Goal: Information Seeking & Learning: Check status

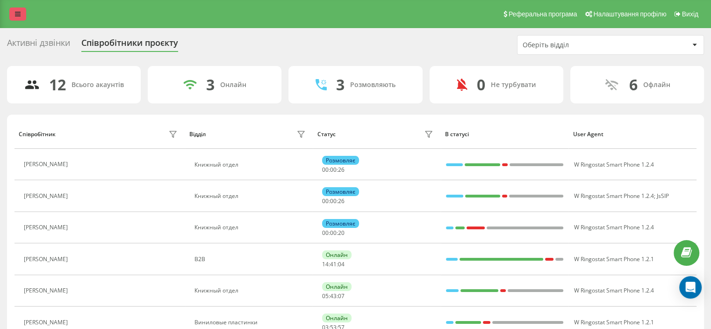
drag, startPoint x: 11, startPoint y: 11, endPoint x: 19, endPoint y: 15, distance: 9.0
click at [12, 11] on link at bounding box center [17, 13] width 17 height 13
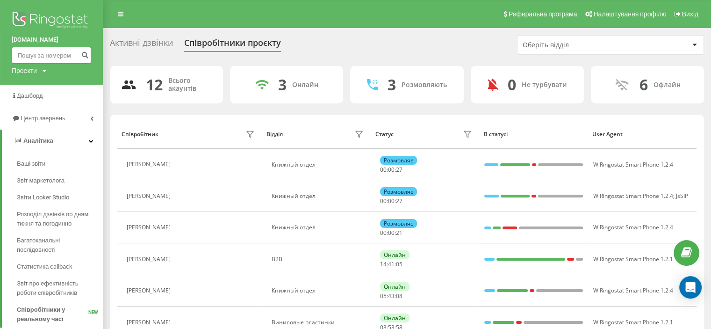
click at [56, 60] on input at bounding box center [51, 55] width 79 height 17
paste input "380978692326"
type input "380978692326"
click at [86, 57] on icon "submit" at bounding box center [85, 54] width 8 height 6
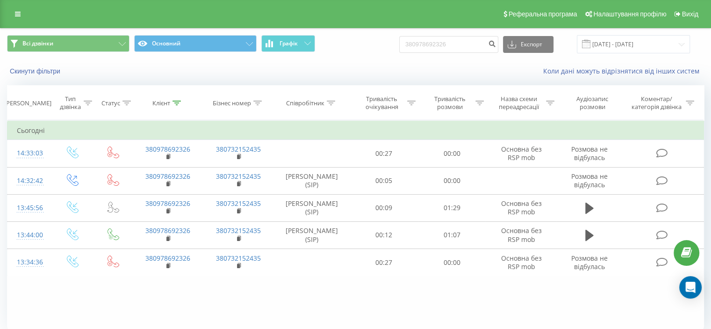
drag, startPoint x: 410, startPoint y: 284, endPoint x: 518, endPoint y: 293, distance: 108.9
click at [420, 289] on div "Фільтрувати за умовою Дорівнює Введіть значення Скасувати OK Фільтрувати за умо…" at bounding box center [355, 225] width 697 height 210
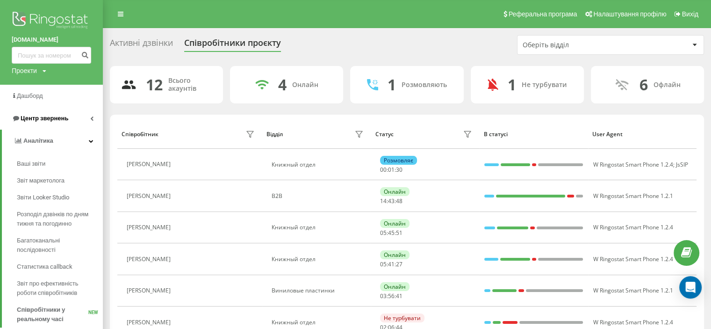
click at [39, 123] on link "Центр звернень" at bounding box center [51, 118] width 103 height 22
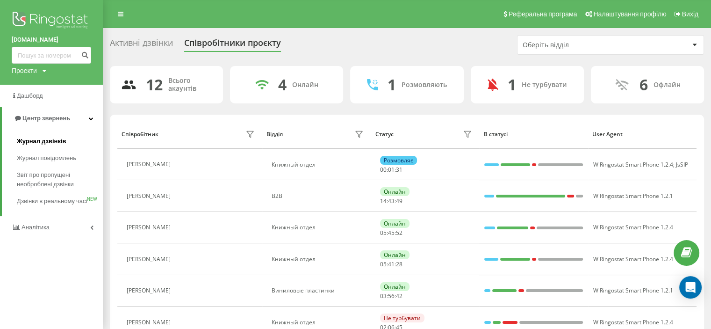
click at [41, 139] on span "Журнал дзвінків" at bounding box center [42, 141] width 50 height 9
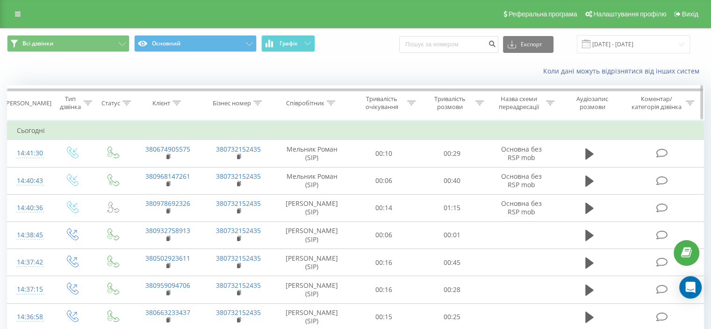
click at [89, 101] on icon at bounding box center [88, 103] width 8 height 5
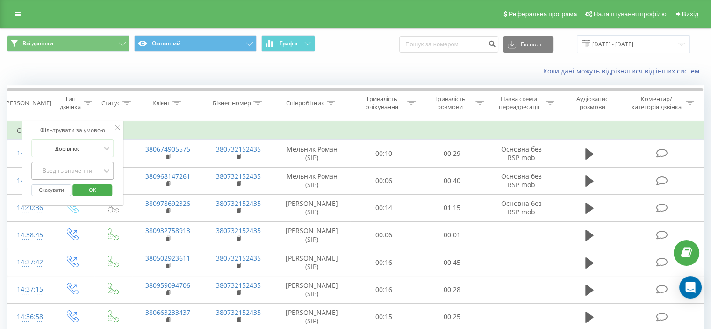
drag, startPoint x: 84, startPoint y: 167, endPoint x: 80, endPoint y: 171, distance: 5.3
click at [80, 170] on div "Введіть значення" at bounding box center [67, 170] width 66 height 7
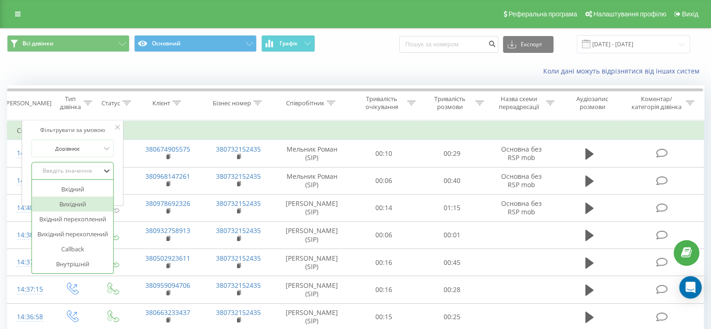
click at [76, 202] on div "Вихідний" at bounding box center [72, 203] width 81 height 15
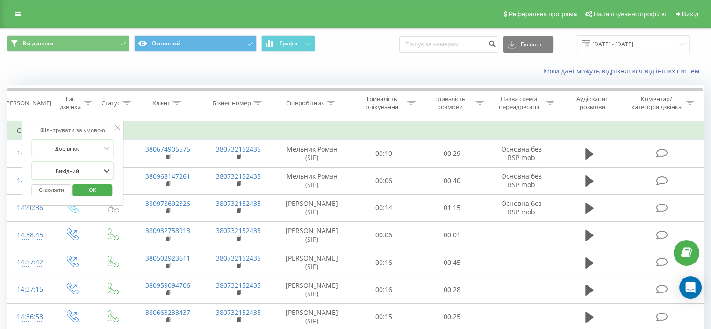
click at [84, 184] on span "OK" at bounding box center [92, 189] width 26 height 14
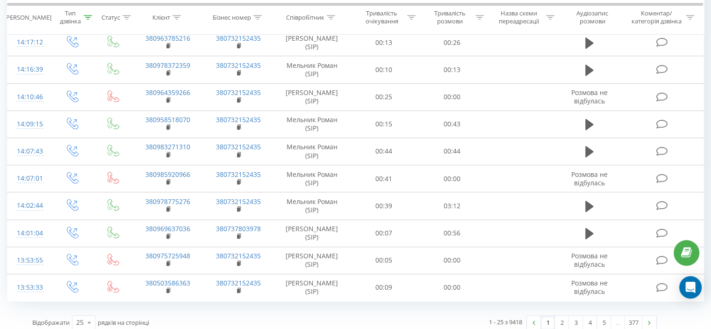
scroll to position [539, 0]
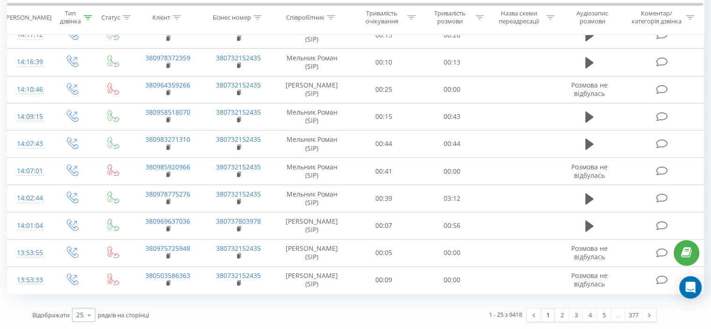
click at [81, 315] on div "25" at bounding box center [79, 314] width 7 height 9
click at [87, 303] on span "100" at bounding box center [81, 301] width 11 height 9
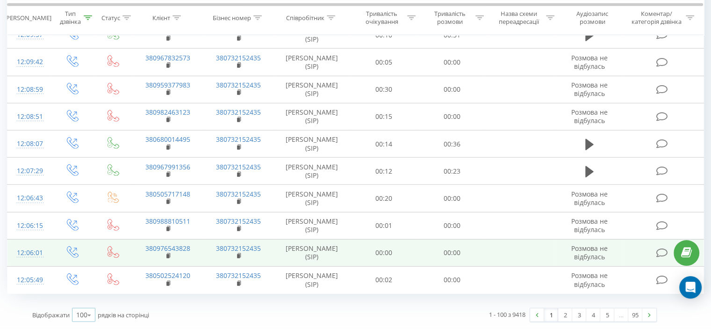
scroll to position [2605, 0]
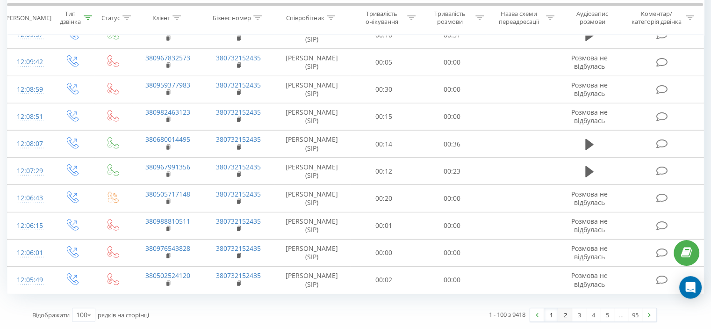
click at [560, 317] on link "2" at bounding box center [565, 314] width 14 height 13
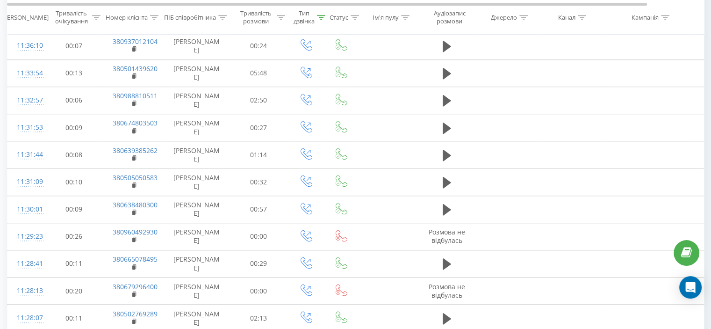
scroll to position [1122, 0]
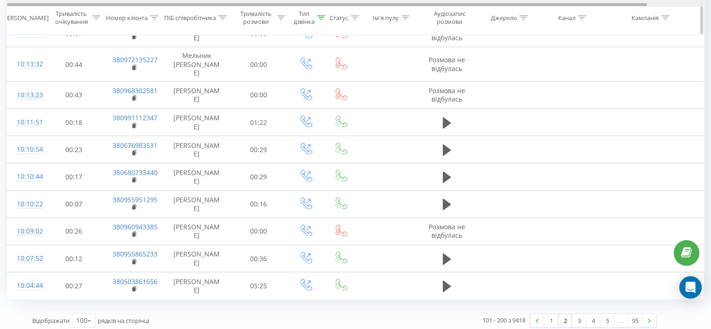
scroll to position [2277, 0]
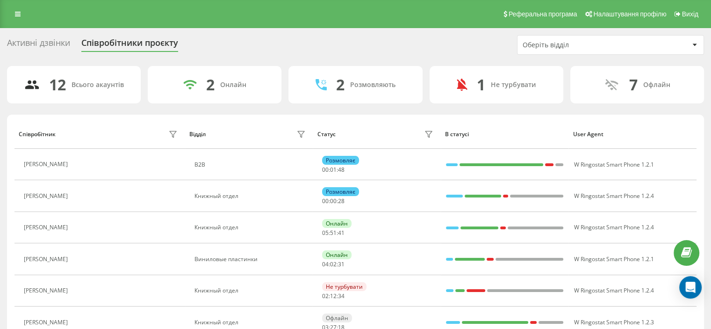
click at [18, 13] on icon at bounding box center [18, 14] width 6 height 7
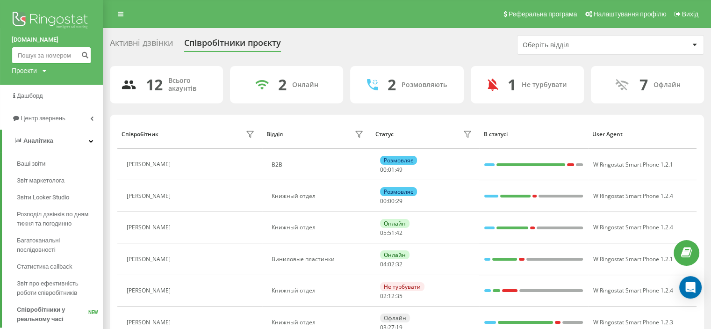
drag, startPoint x: 41, startPoint y: 57, endPoint x: 54, endPoint y: 56, distance: 13.1
click at [41, 57] on input at bounding box center [51, 55] width 79 height 17
paste input "380958571540"
type input "380958571540"
click at [84, 54] on icon "submit" at bounding box center [85, 54] width 8 height 6
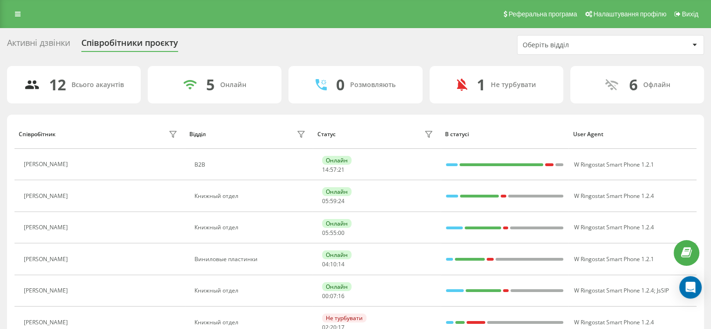
drag, startPoint x: 22, startPoint y: 15, endPoint x: 23, endPoint y: 21, distance: 5.2
click at [21, 15] on link at bounding box center [17, 13] width 17 height 13
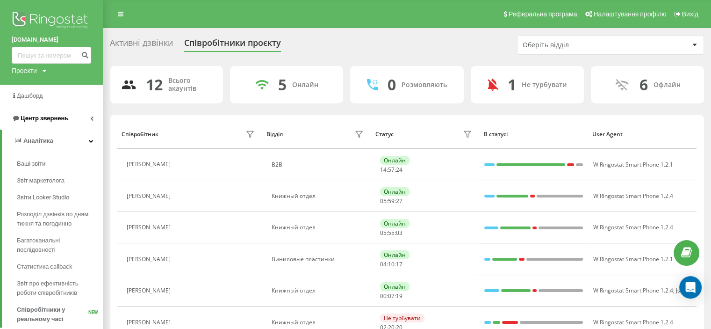
click at [36, 115] on span "Центр звернень" at bounding box center [40, 118] width 57 height 9
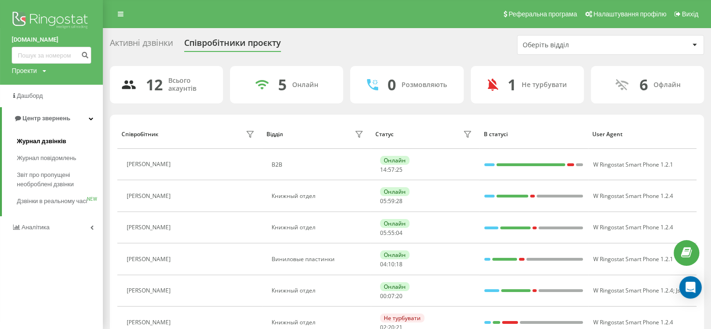
click at [51, 145] on span "Журнал дзвінків" at bounding box center [42, 141] width 50 height 9
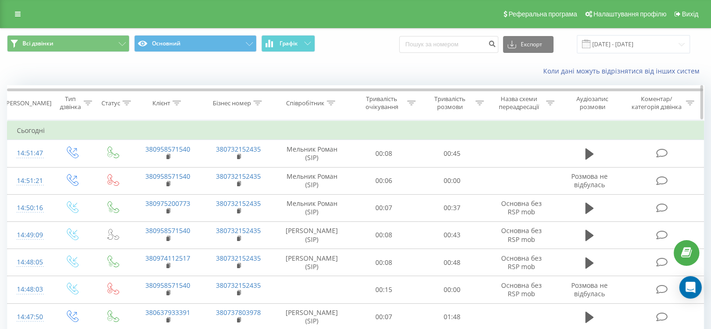
click at [333, 103] on icon at bounding box center [331, 103] width 8 height 5
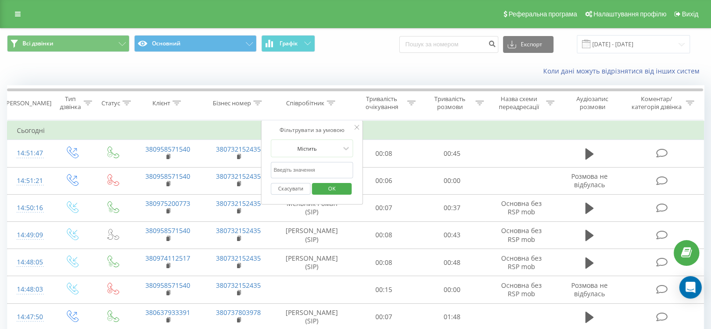
click at [320, 173] on input "text" at bounding box center [312, 170] width 82 height 16
type input "[PERSON_NAME]"
click at [330, 185] on span "OK" at bounding box center [332, 188] width 26 height 14
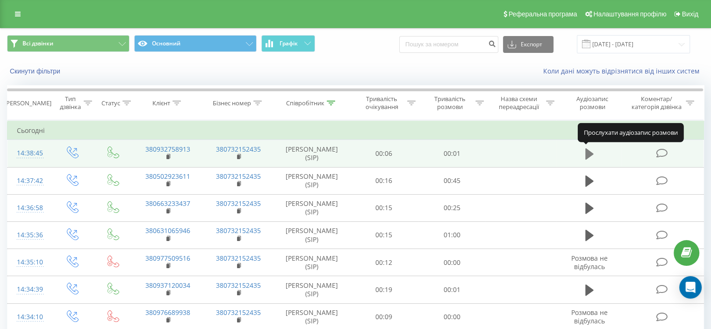
click at [593, 155] on icon at bounding box center [589, 153] width 8 height 13
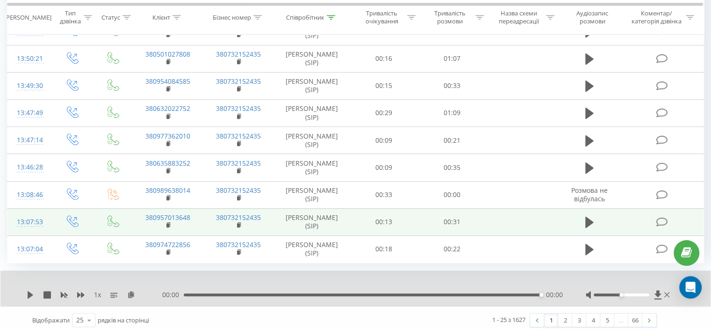
scroll to position [559, 0]
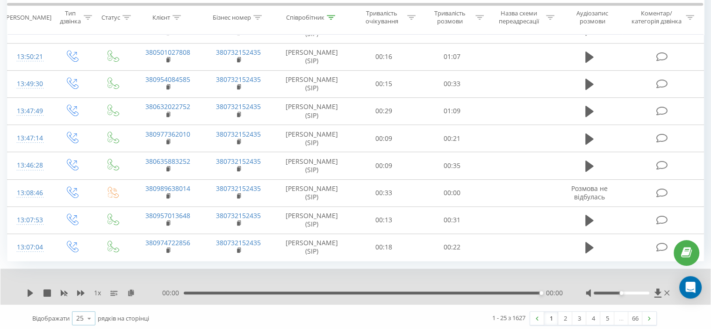
click at [82, 311] on div "25 10 25 50 100" at bounding box center [83, 318] width 23 height 14
click at [87, 302] on span "100" at bounding box center [81, 304] width 11 height 9
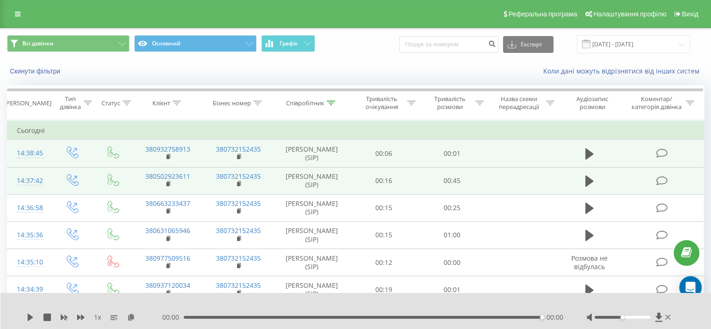
scroll to position [47, 0]
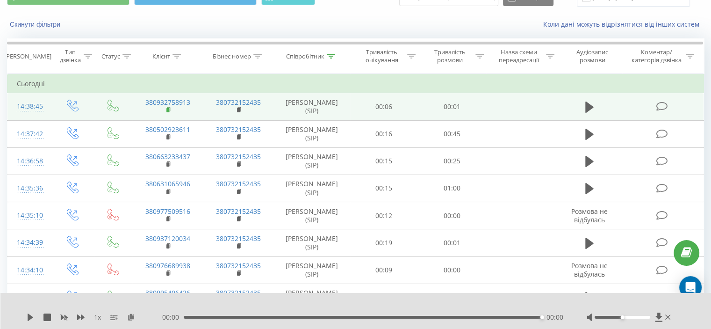
click at [169, 112] on icon at bounding box center [168, 110] width 5 height 7
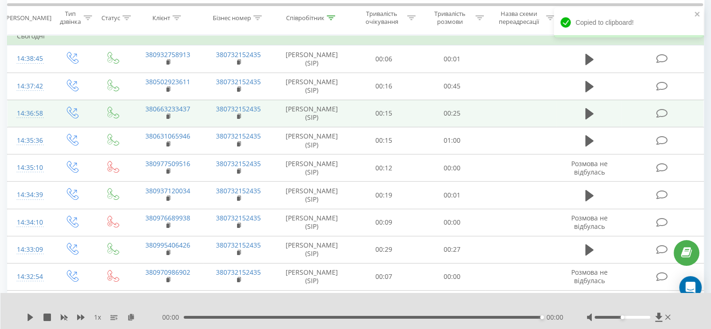
scroll to position [140, 0]
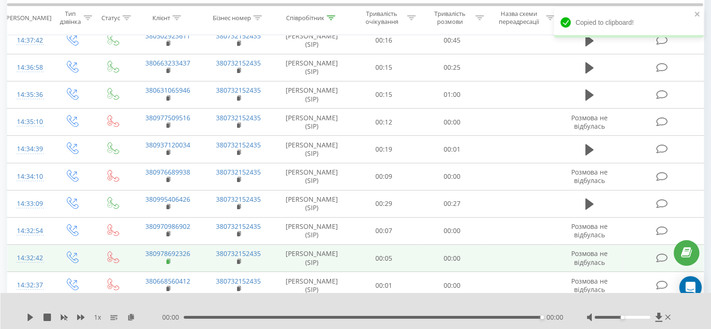
click at [170, 261] on icon at bounding box center [168, 261] width 5 height 7
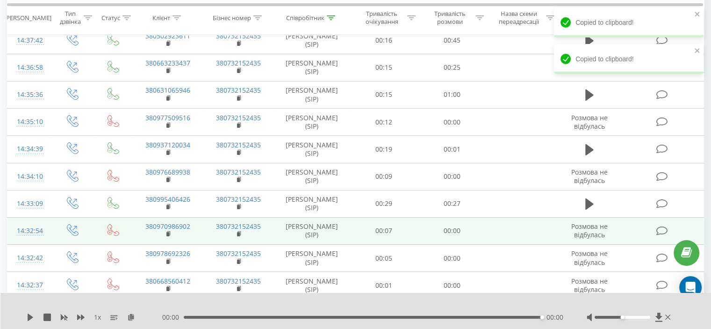
click at [166, 231] on td "380970986902" at bounding box center [167, 230] width 71 height 27
click at [168, 235] on rect at bounding box center [167, 234] width 3 height 4
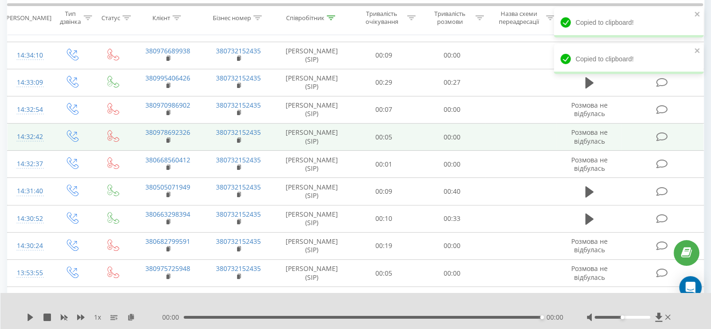
scroll to position [281, 0]
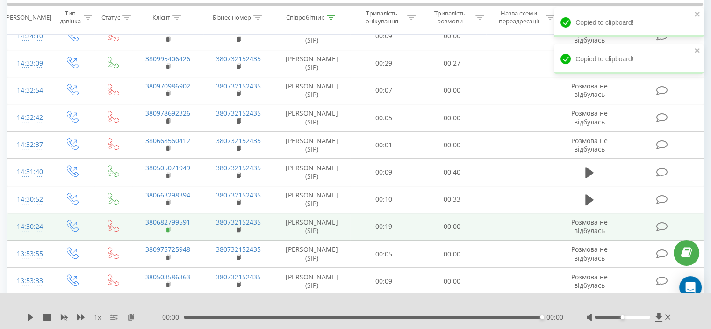
click at [169, 230] on icon at bounding box center [168, 229] width 5 height 7
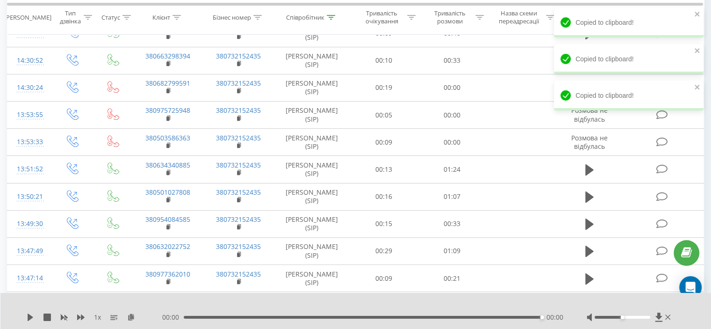
scroll to position [421, 0]
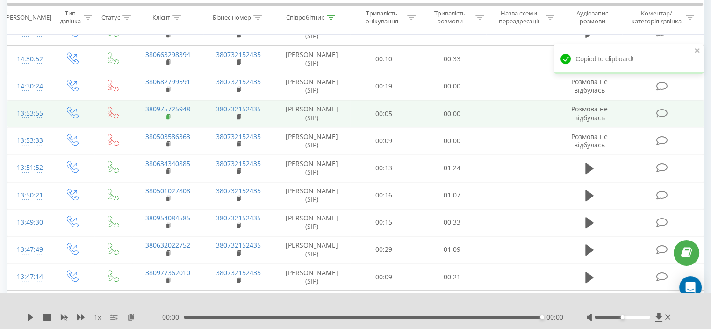
click at [166, 115] on icon at bounding box center [168, 117] width 5 height 7
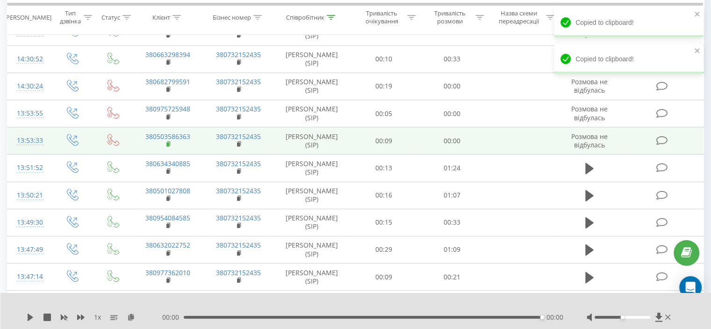
click at [166, 143] on rect at bounding box center [167, 144] width 3 height 4
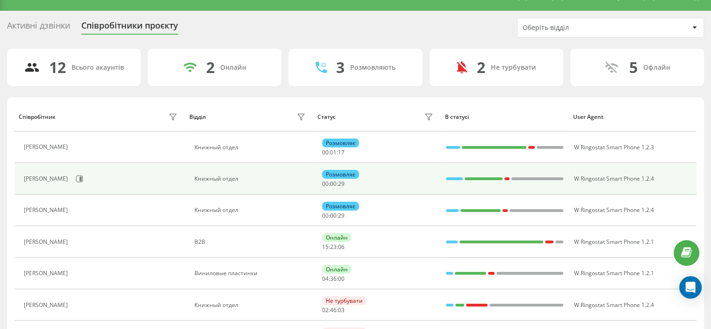
scroll to position [94, 0]
